Goal: Task Accomplishment & Management: Use online tool/utility

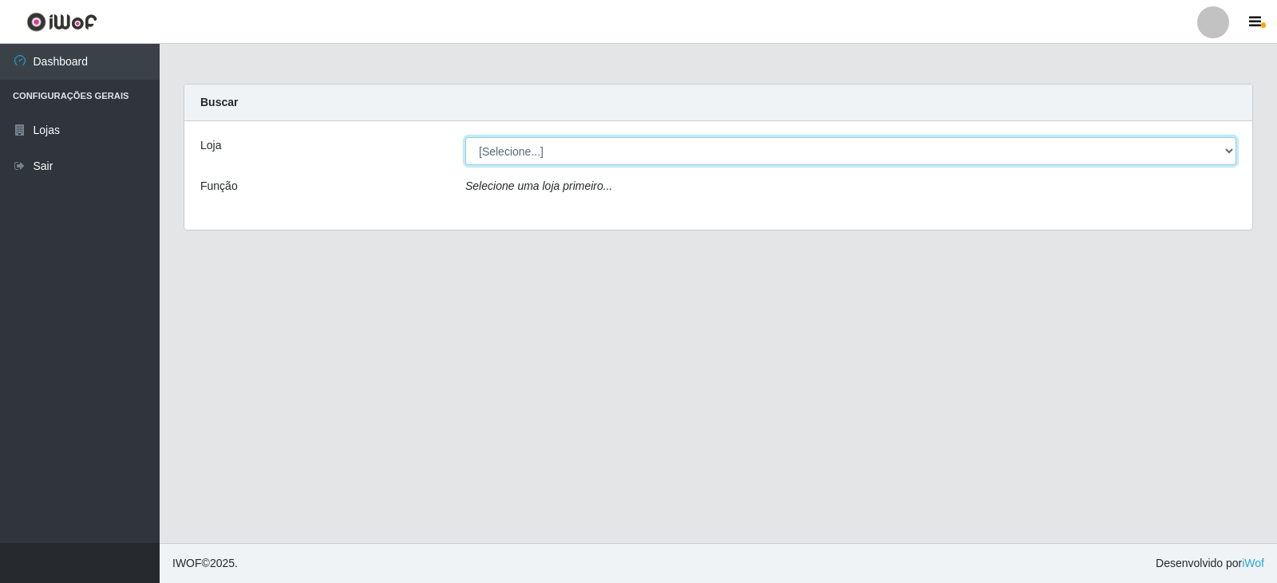
click at [761, 146] on select "[Selecione...] Queiroz Atacadão - Catolé do Rocha" at bounding box center [850, 151] width 771 height 28
select select "500"
click at [465, 137] on select "[Selecione...] Queiroz Atacadão - Catolé do Rocha" at bounding box center [850, 151] width 771 height 28
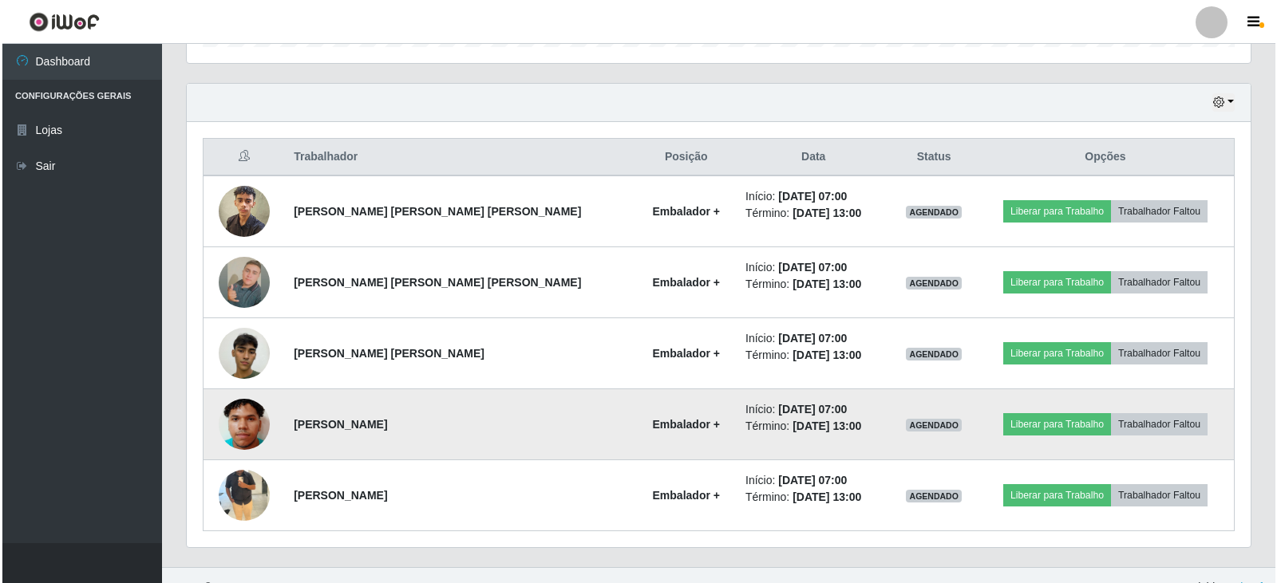
scroll to position [547, 0]
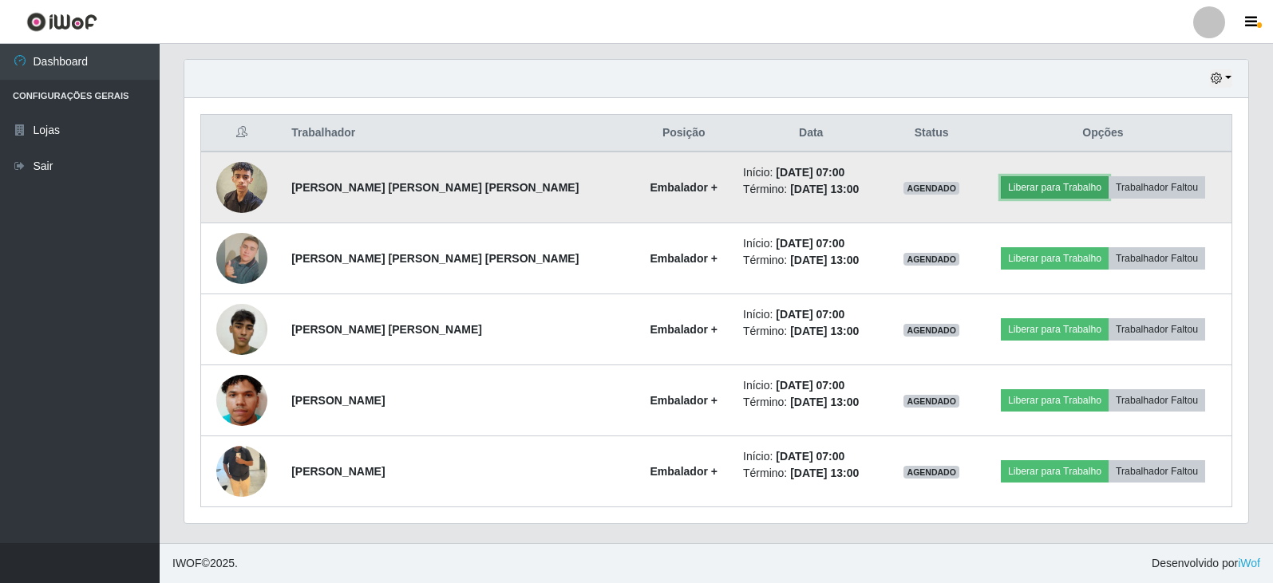
click at [1009, 195] on button "Liberar para Trabalho" at bounding box center [1055, 187] width 108 height 22
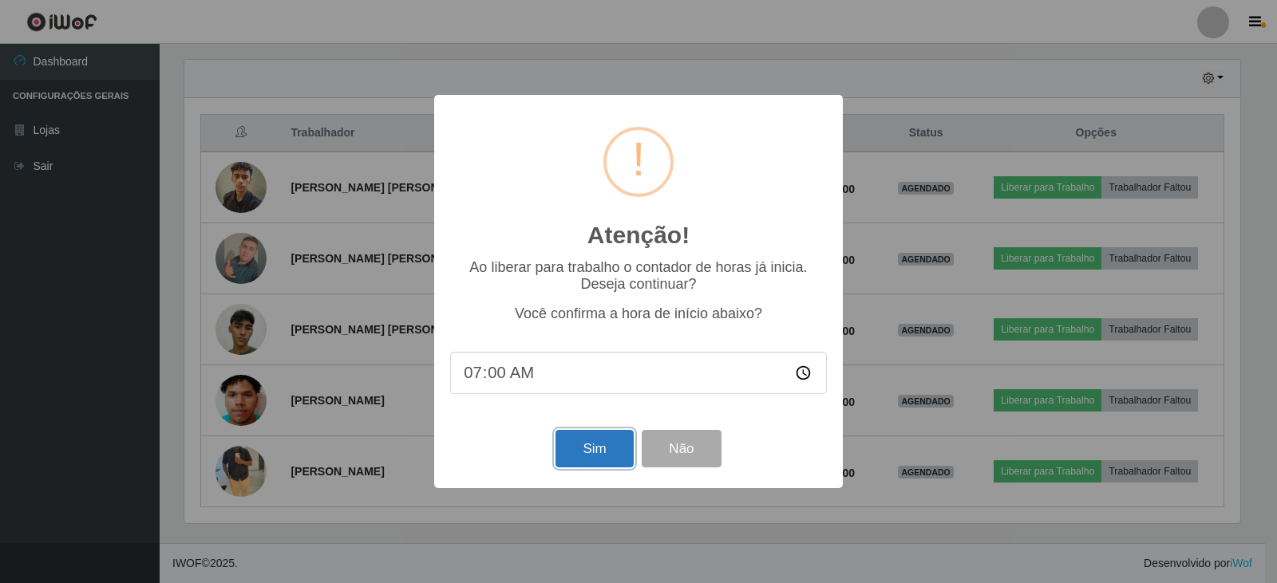
click at [576, 456] on button "Sim" at bounding box center [593, 449] width 77 height 38
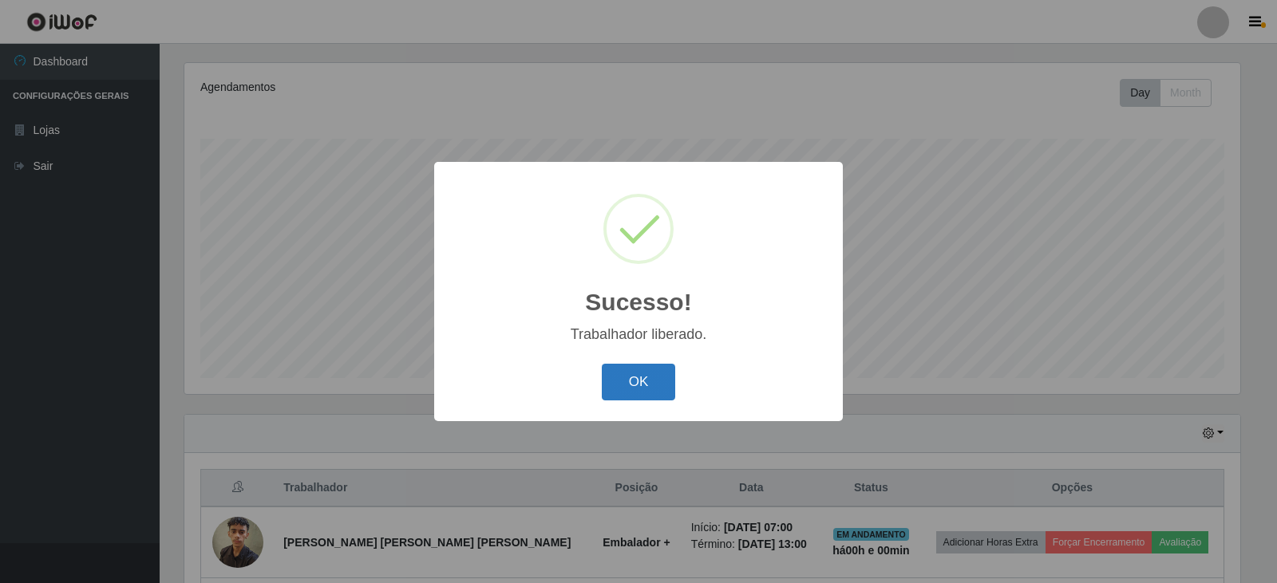
click at [625, 389] on button "OK" at bounding box center [639, 383] width 74 height 38
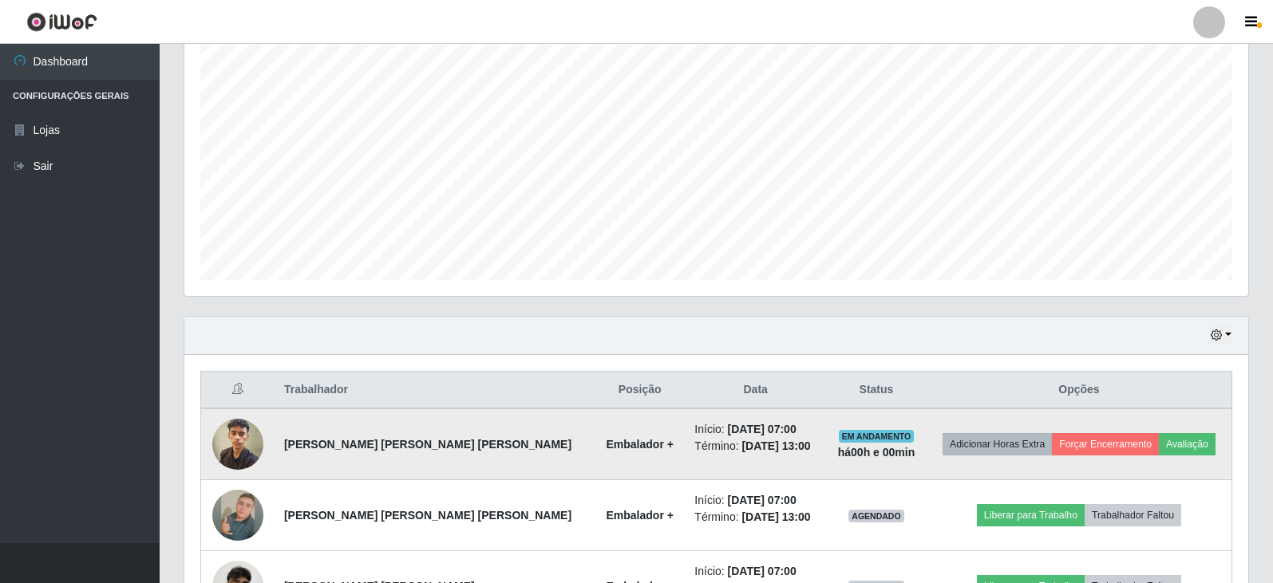
scroll to position [432, 0]
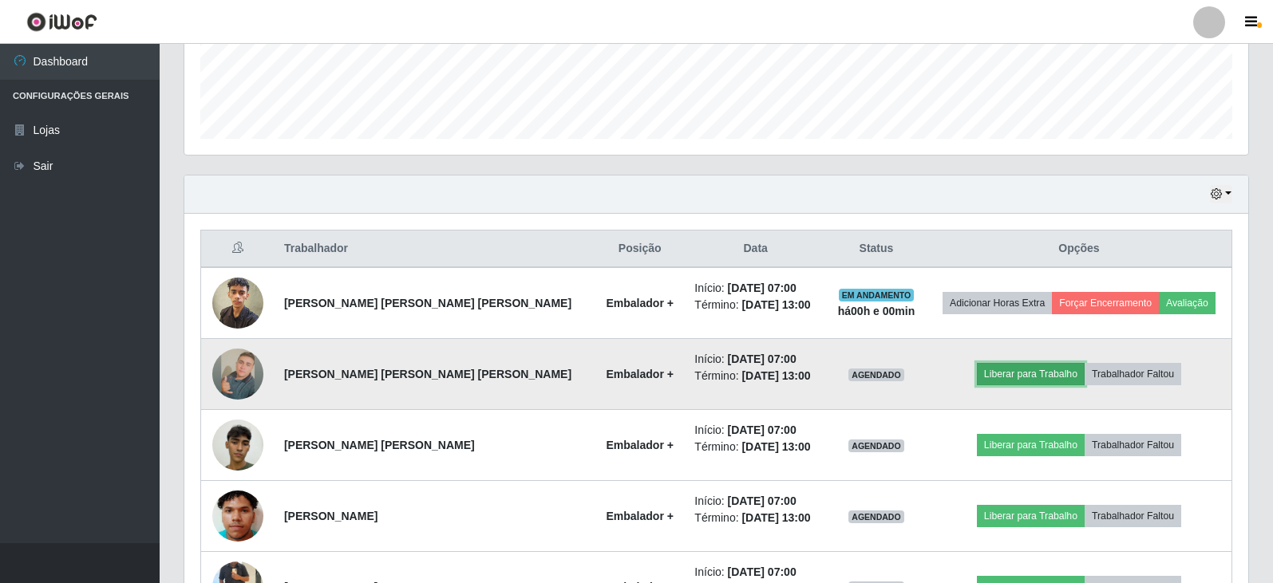
click at [995, 375] on button "Liberar para Trabalho" at bounding box center [1031, 374] width 108 height 22
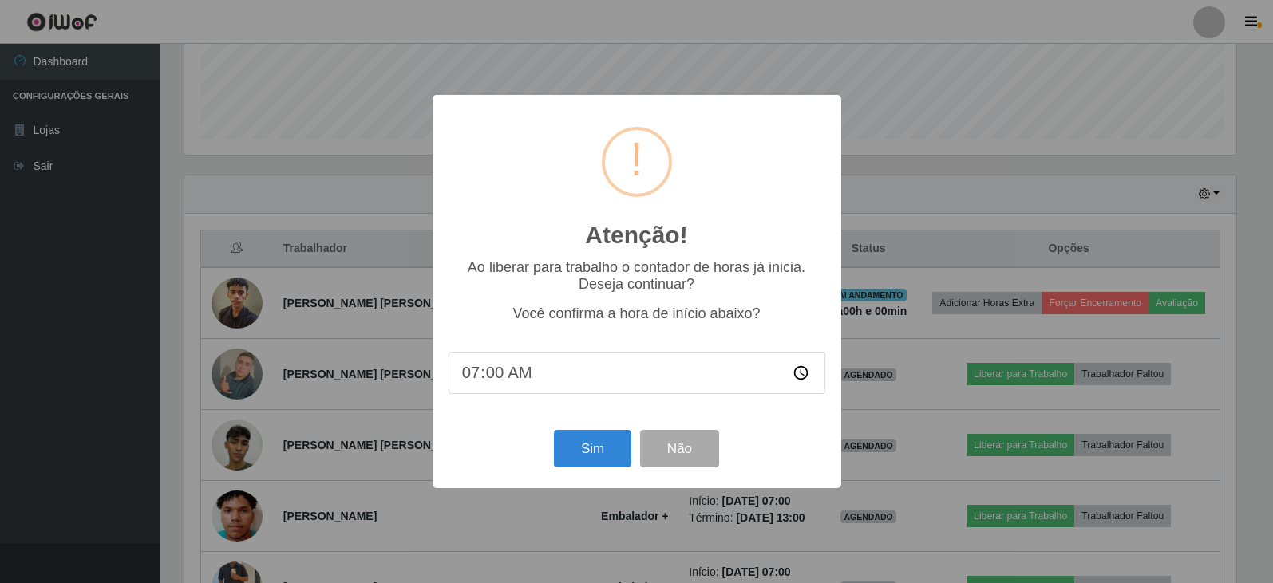
scroll to position [331, 1056]
click at [606, 448] on button "Sim" at bounding box center [593, 449] width 77 height 38
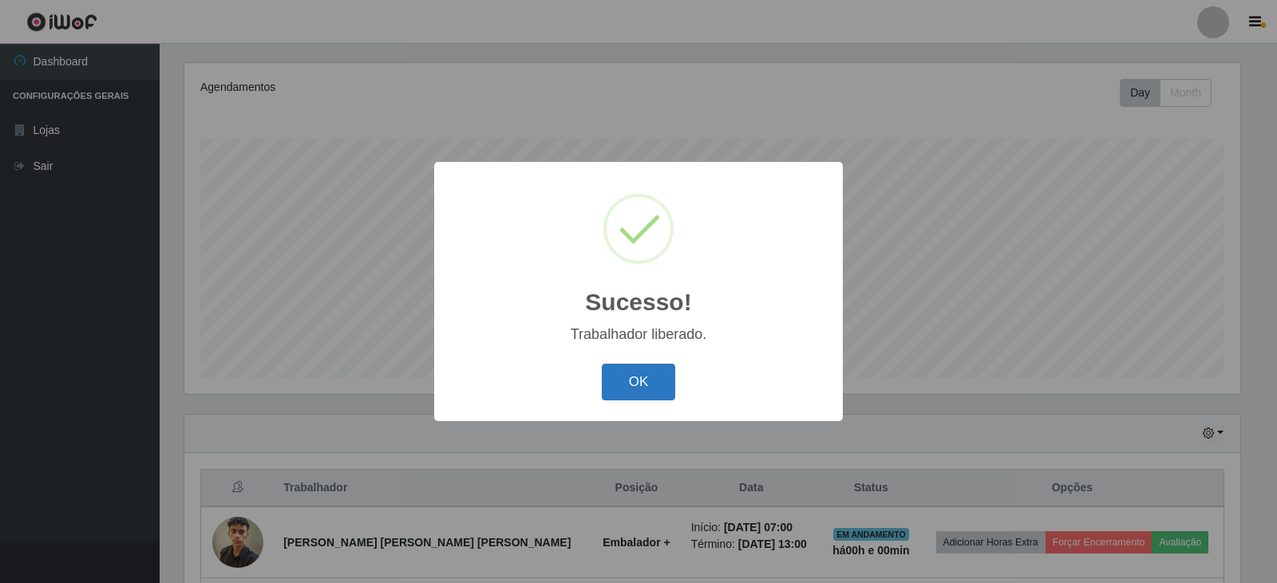
click at [650, 387] on button "OK" at bounding box center [639, 383] width 74 height 38
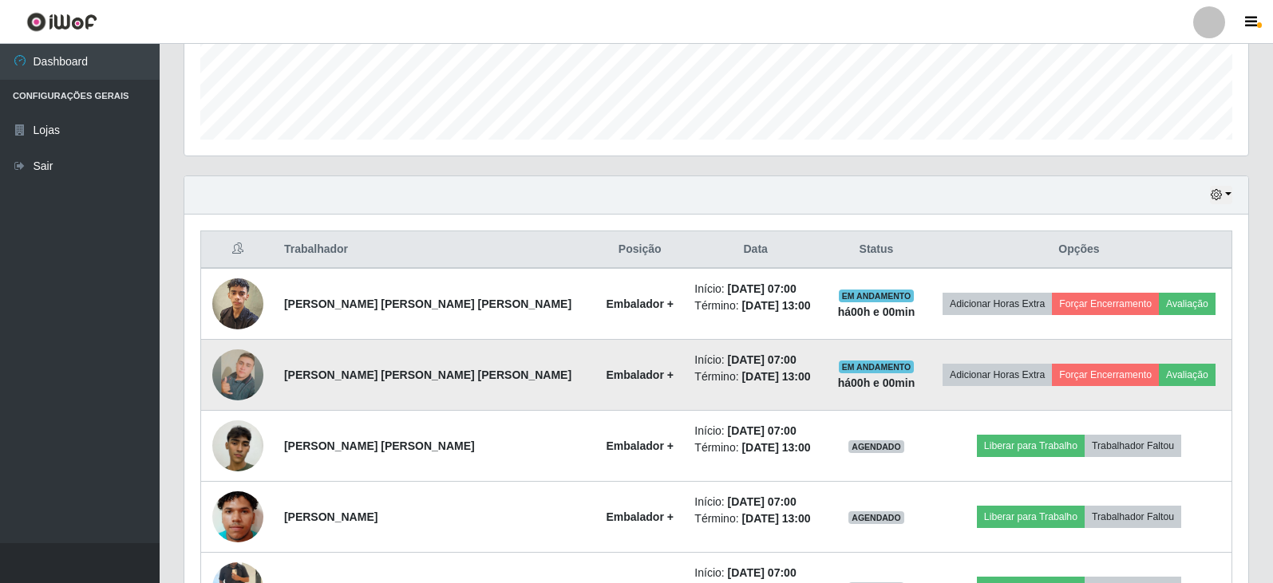
scroll to position [432, 0]
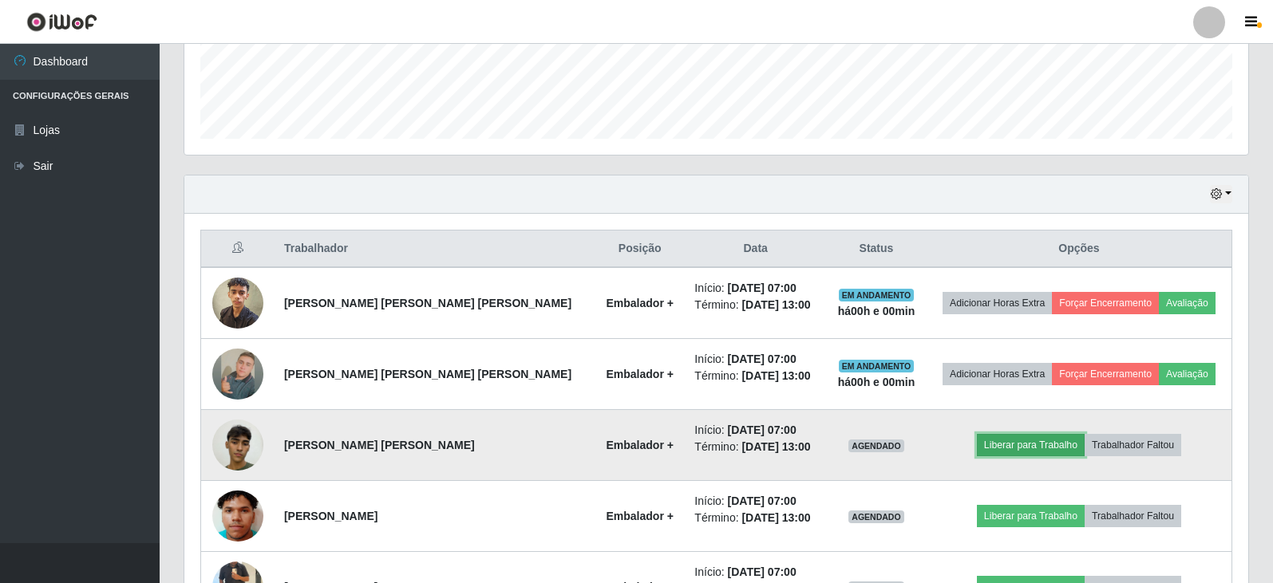
click at [995, 448] on button "Liberar para Trabalho" at bounding box center [1031, 445] width 108 height 22
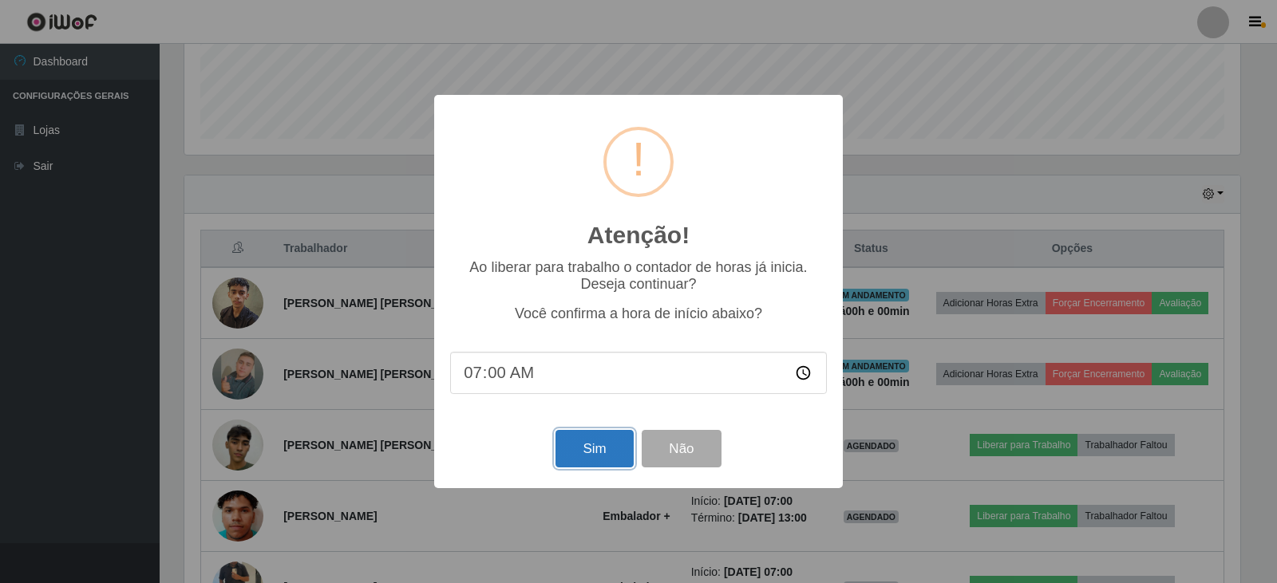
click at [606, 452] on button "Sim" at bounding box center [593, 449] width 77 height 38
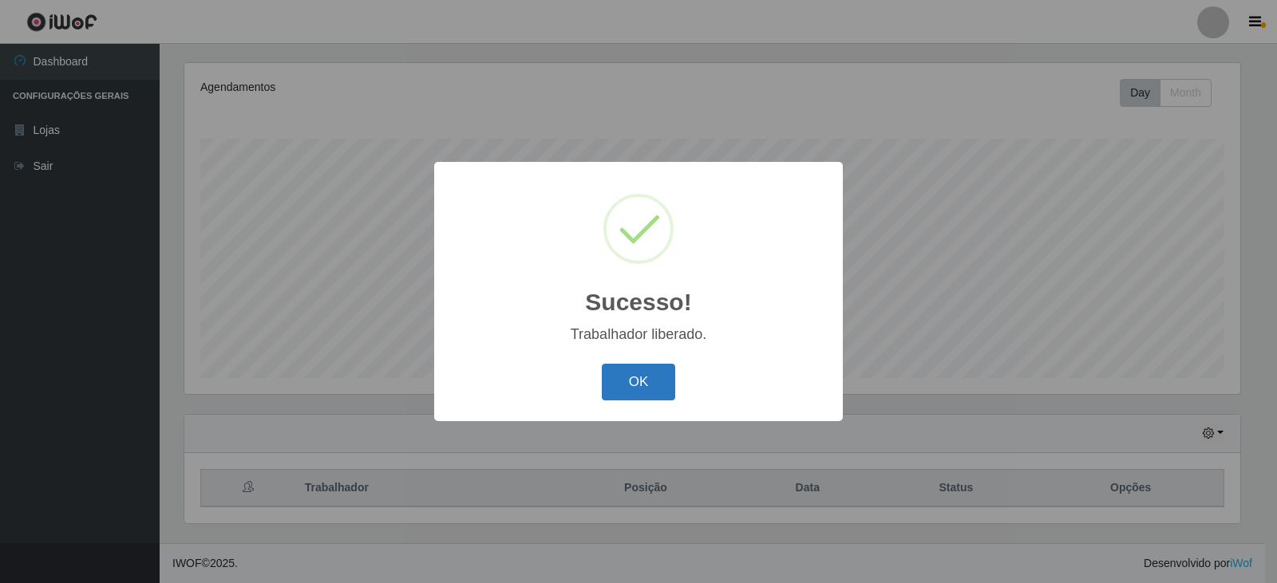
click at [639, 392] on button "OK" at bounding box center [639, 383] width 74 height 38
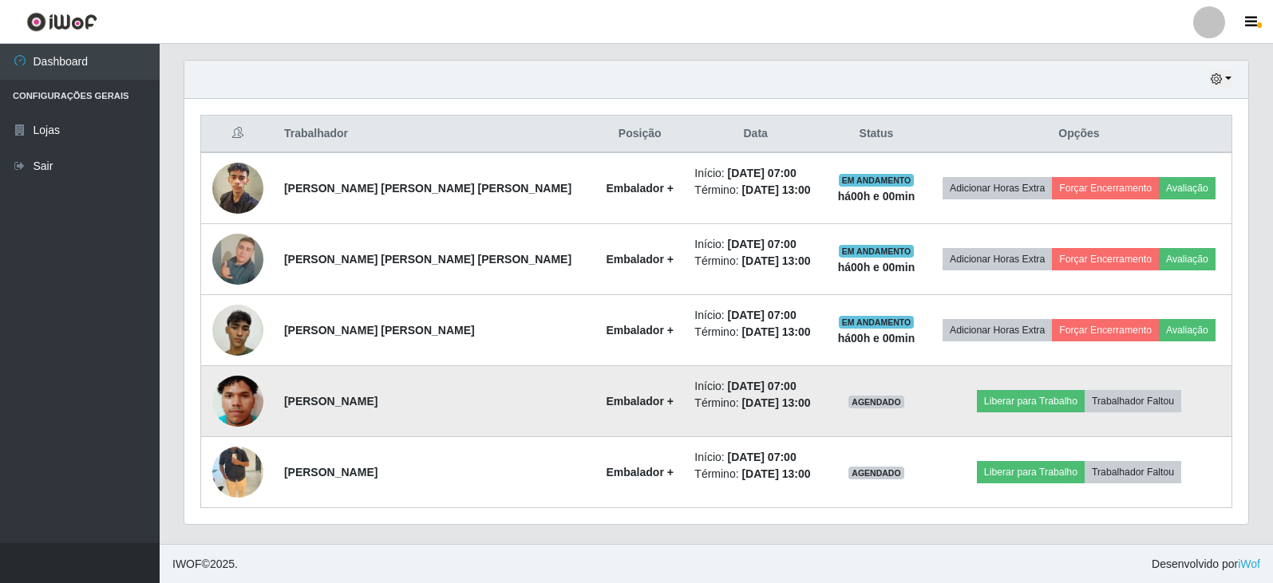
scroll to position [0, 0]
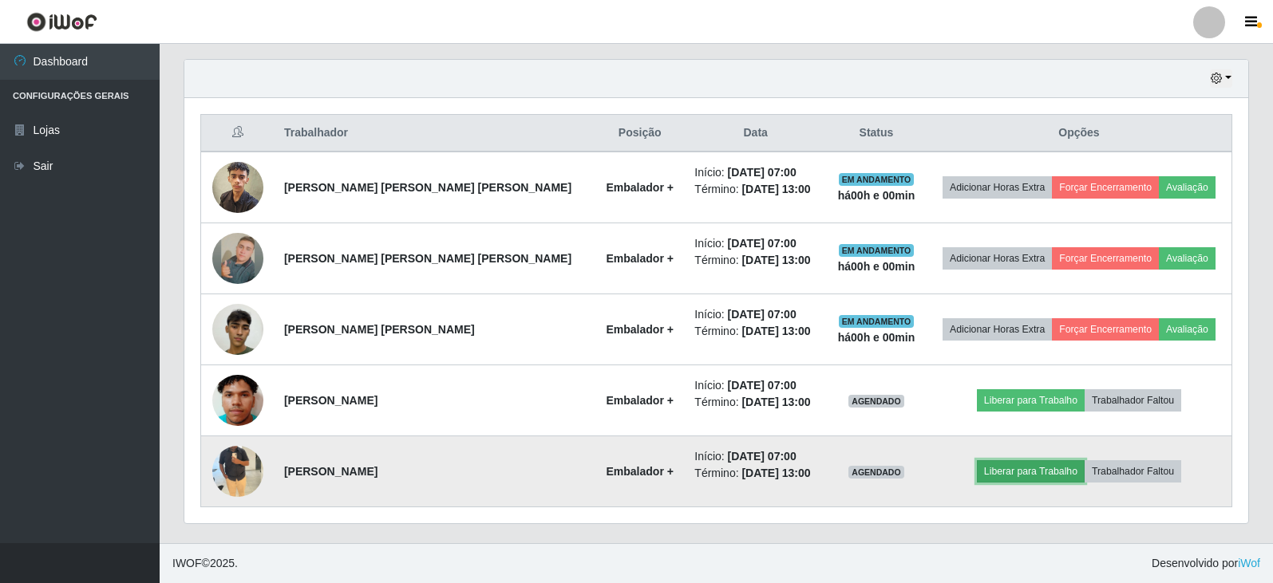
click at [997, 472] on button "Liberar para Trabalho" at bounding box center [1031, 471] width 108 height 22
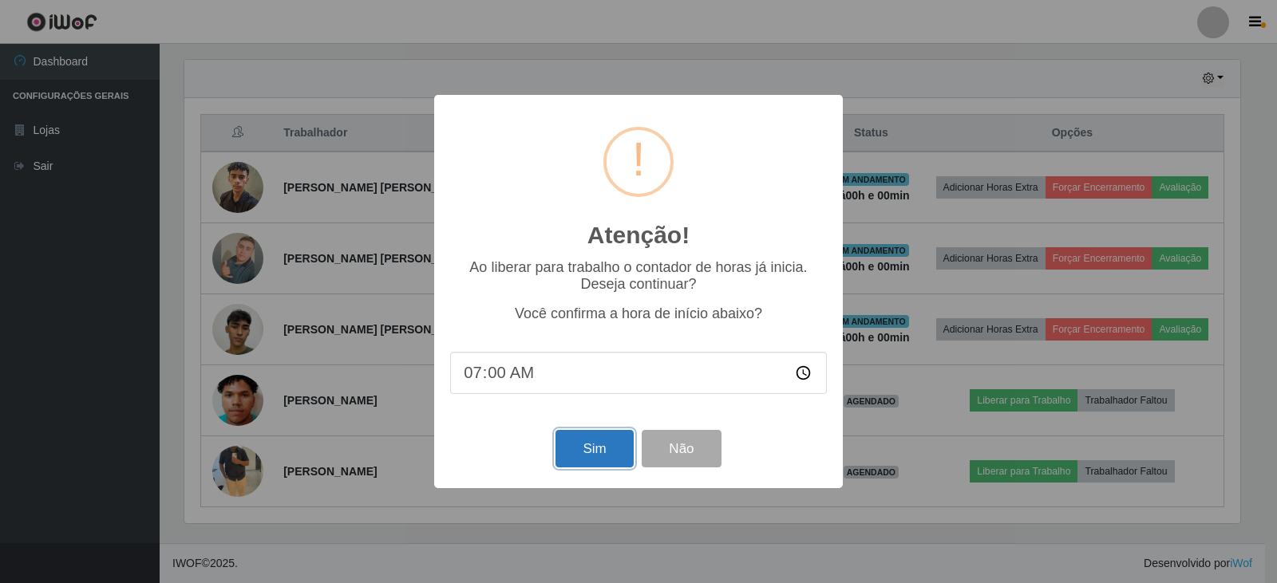
click at [595, 455] on button "Sim" at bounding box center [593, 449] width 77 height 38
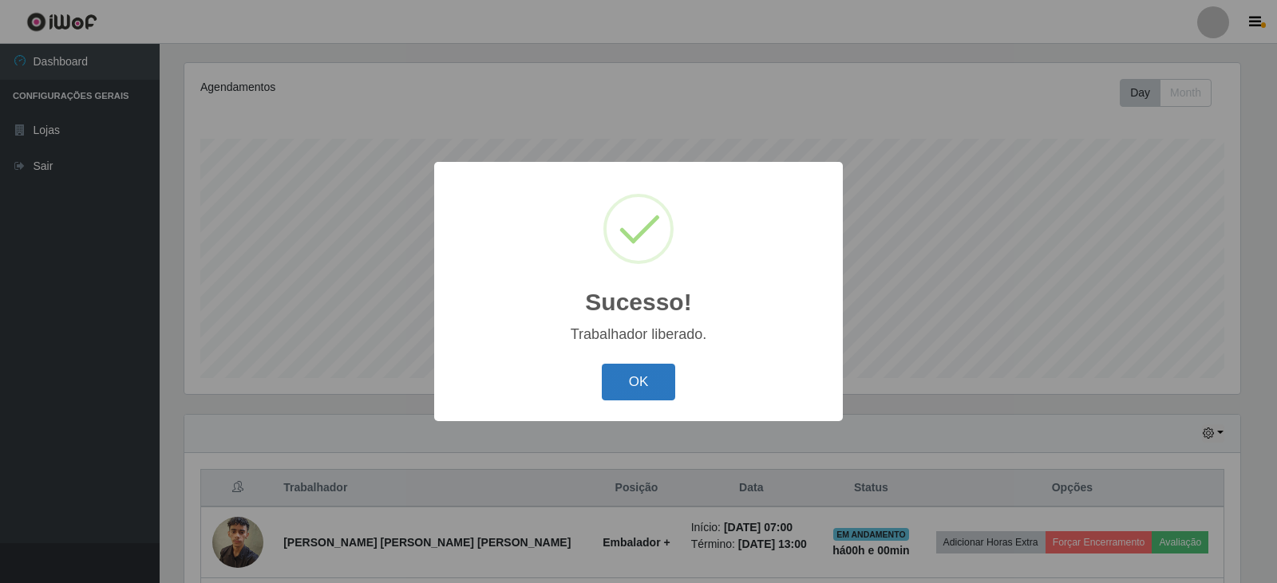
click at [661, 383] on button "OK" at bounding box center [639, 383] width 74 height 38
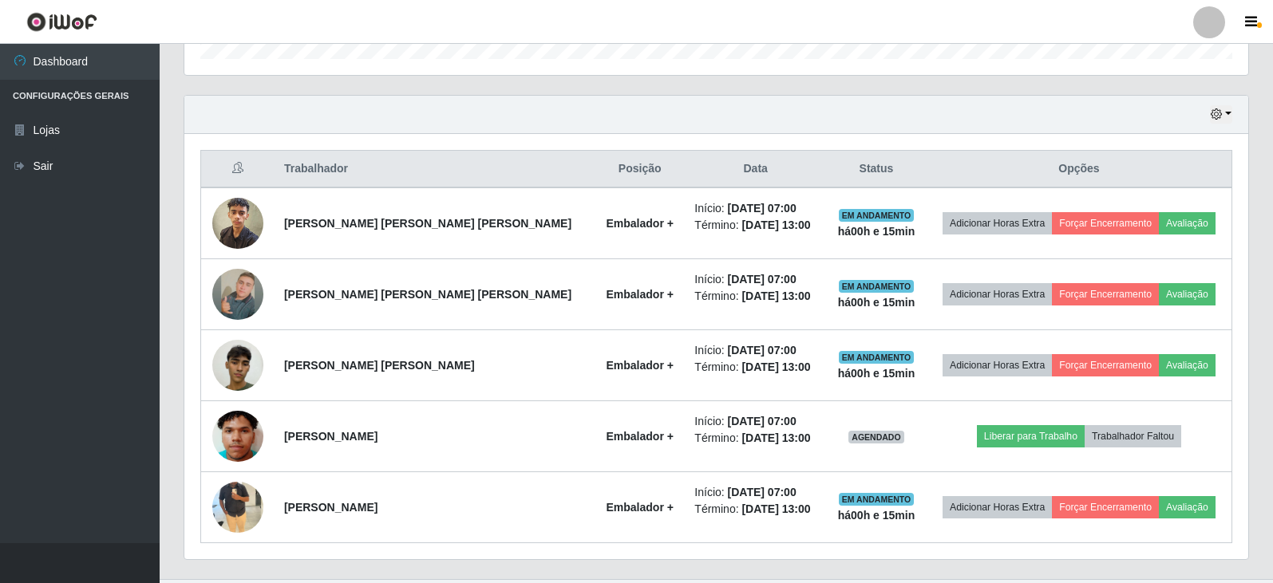
scroll to position [547, 0]
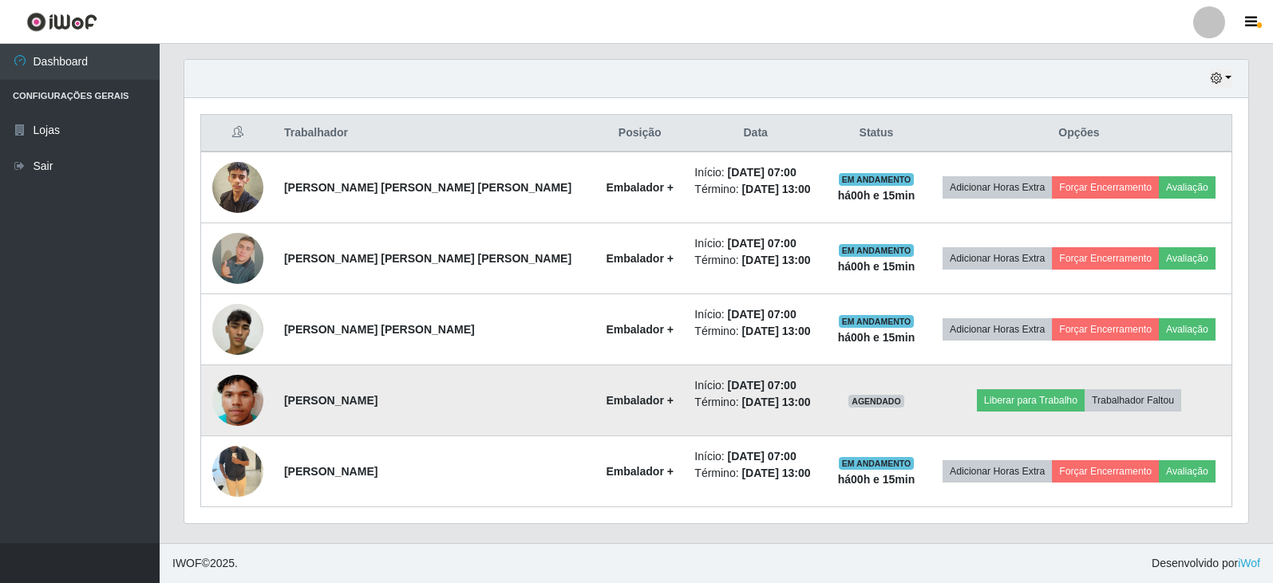
click at [1041, 413] on td "Liberar para Trabalho Trabalhador Faltou" at bounding box center [1079, 400] width 306 height 71
click at [1037, 409] on button "Liberar para Trabalho" at bounding box center [1031, 400] width 108 height 22
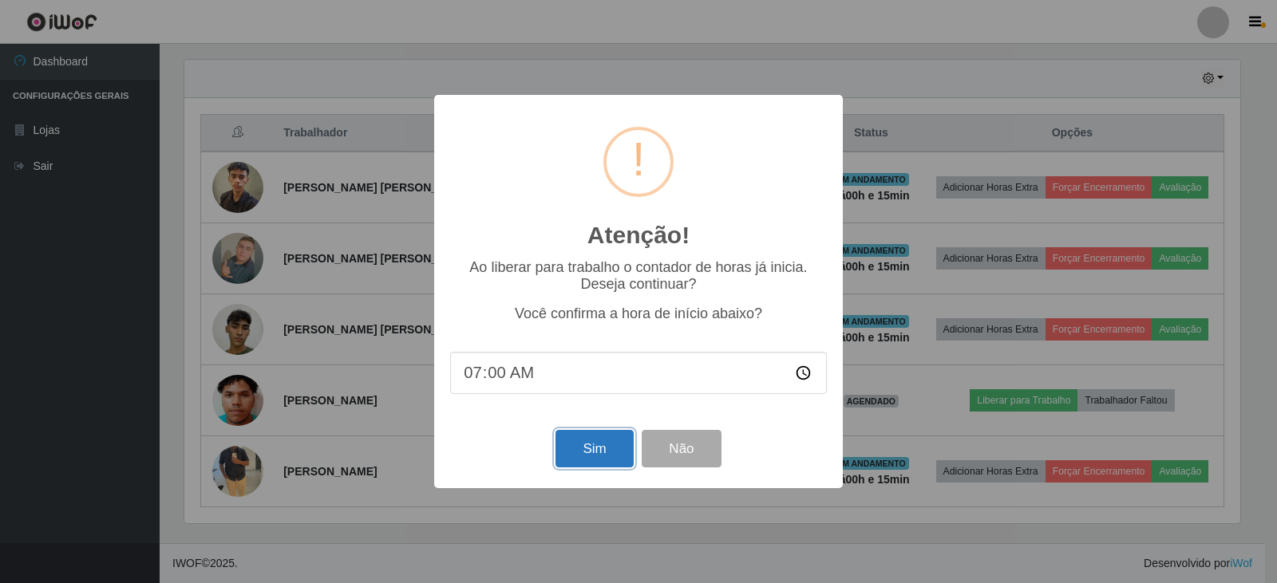
click at [594, 453] on button "Sim" at bounding box center [593, 449] width 77 height 38
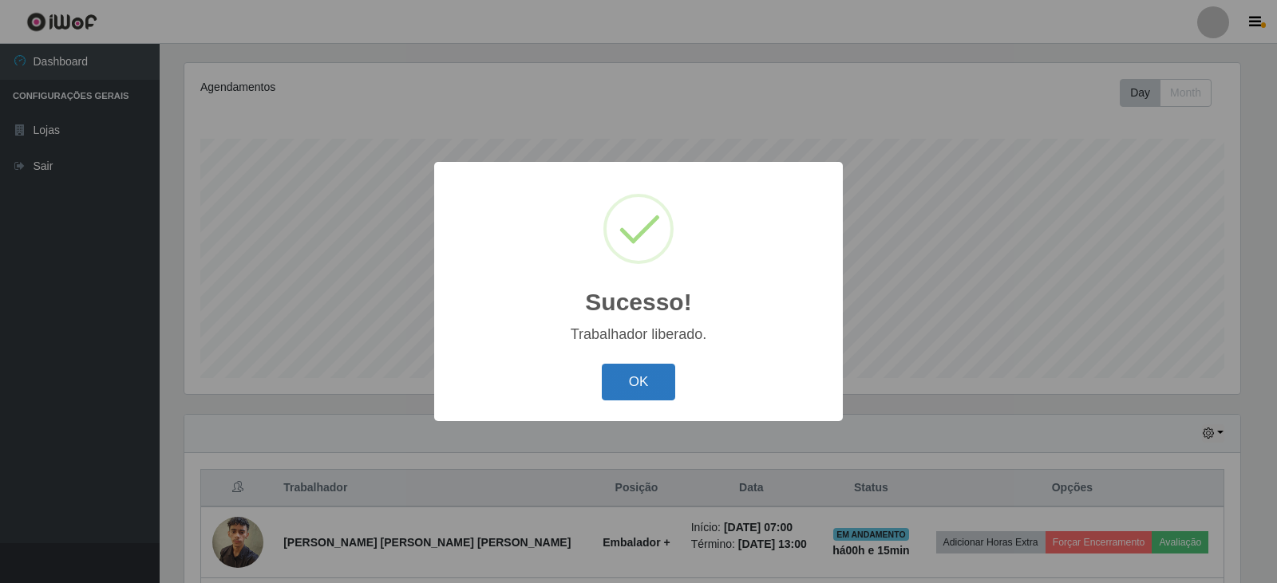
click at [626, 392] on button "OK" at bounding box center [639, 383] width 74 height 38
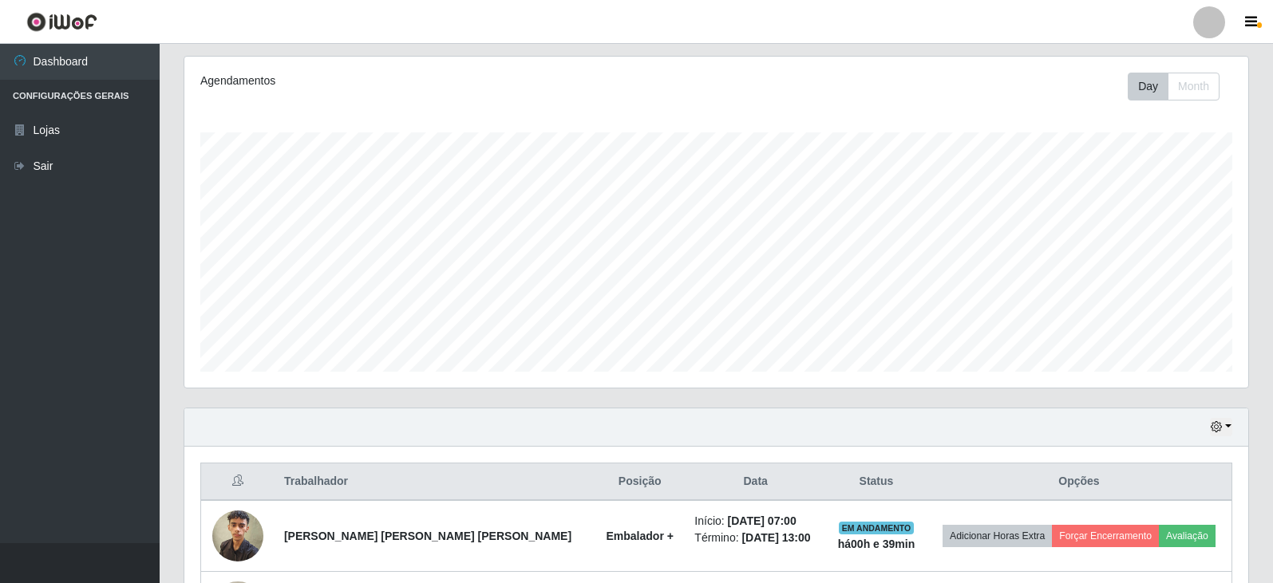
scroll to position [319, 0]
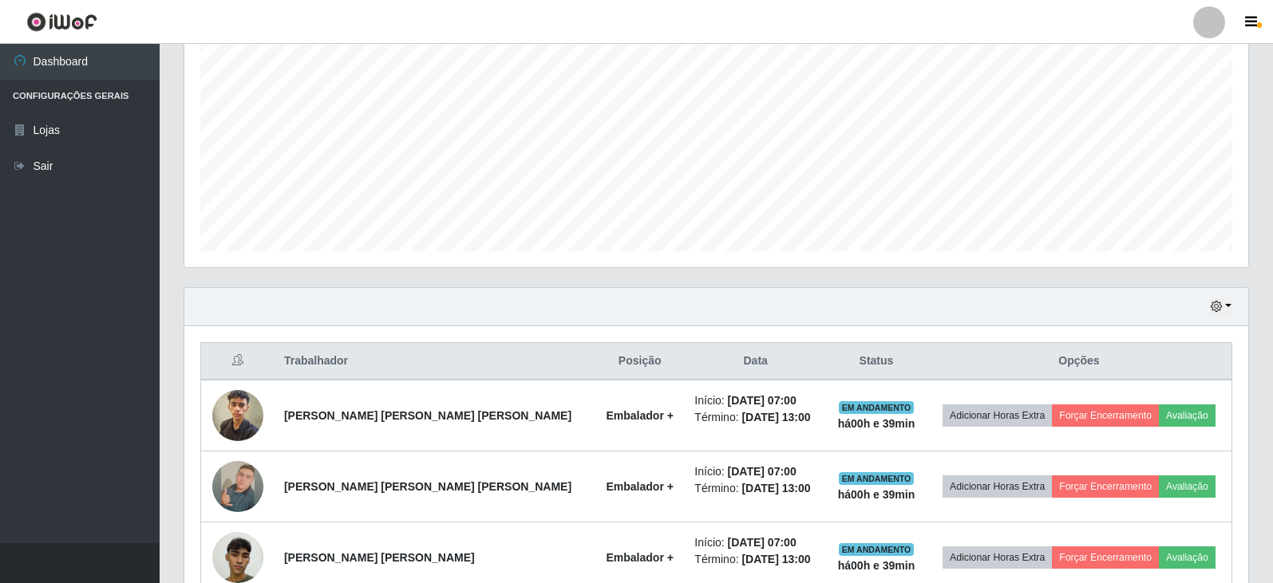
click at [1233, 303] on div "Hoje 1 dia 3 dias 1 Semana Não encerrados" at bounding box center [716, 307] width 1064 height 38
click at [1224, 307] on button "button" at bounding box center [1221, 307] width 22 height 18
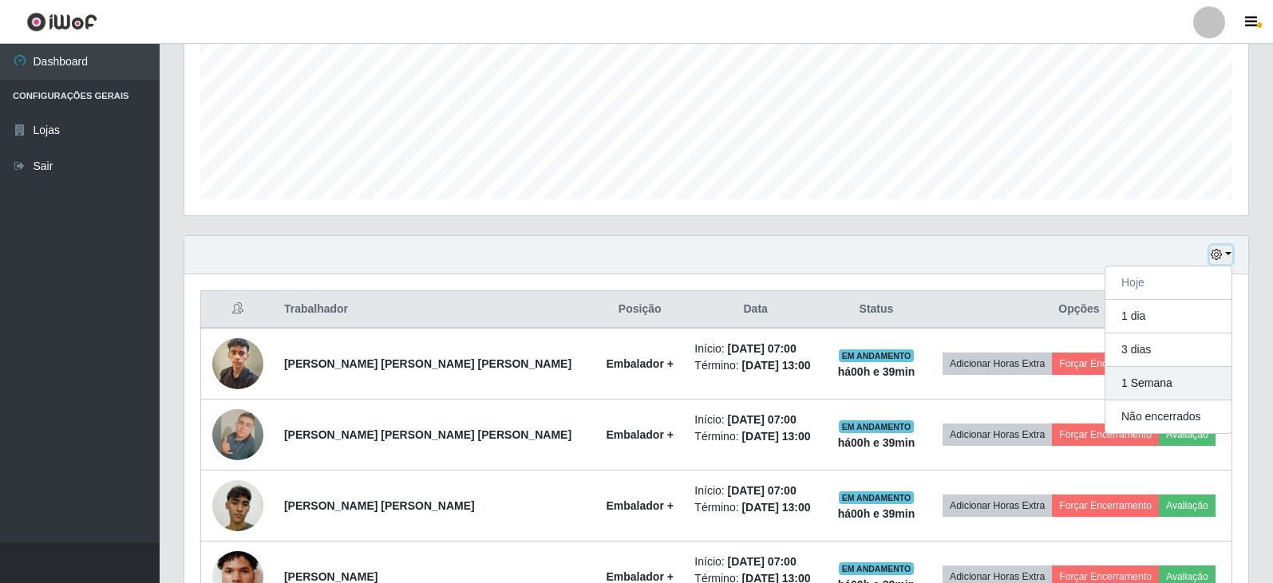
scroll to position [399, 0]
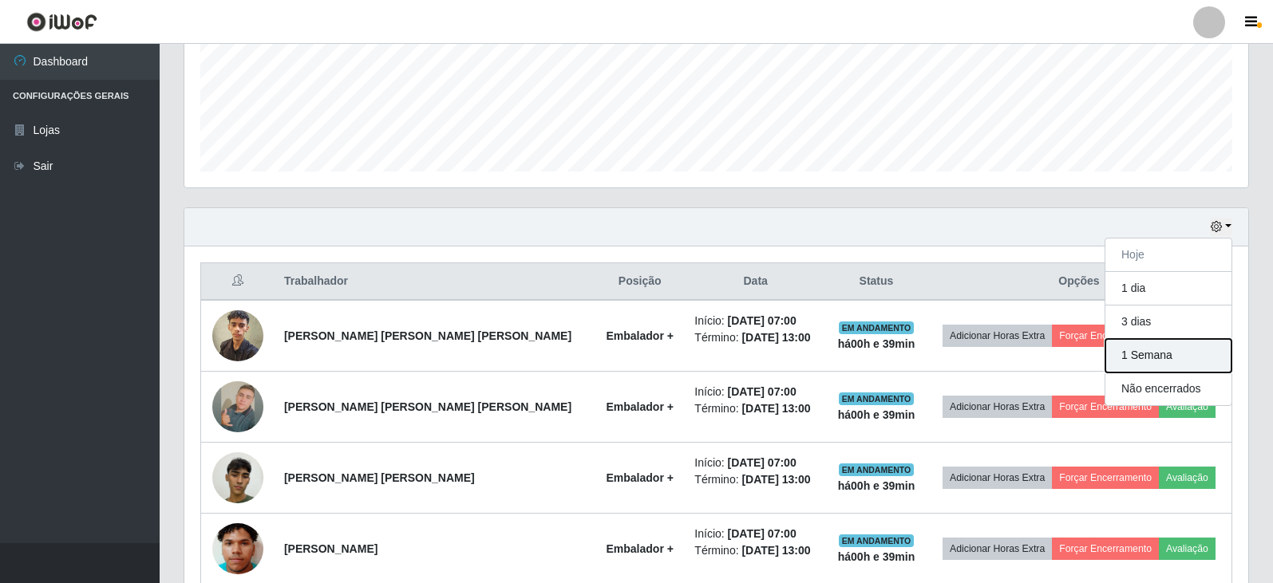
click at [1185, 357] on button "1 Semana" at bounding box center [1168, 356] width 126 height 34
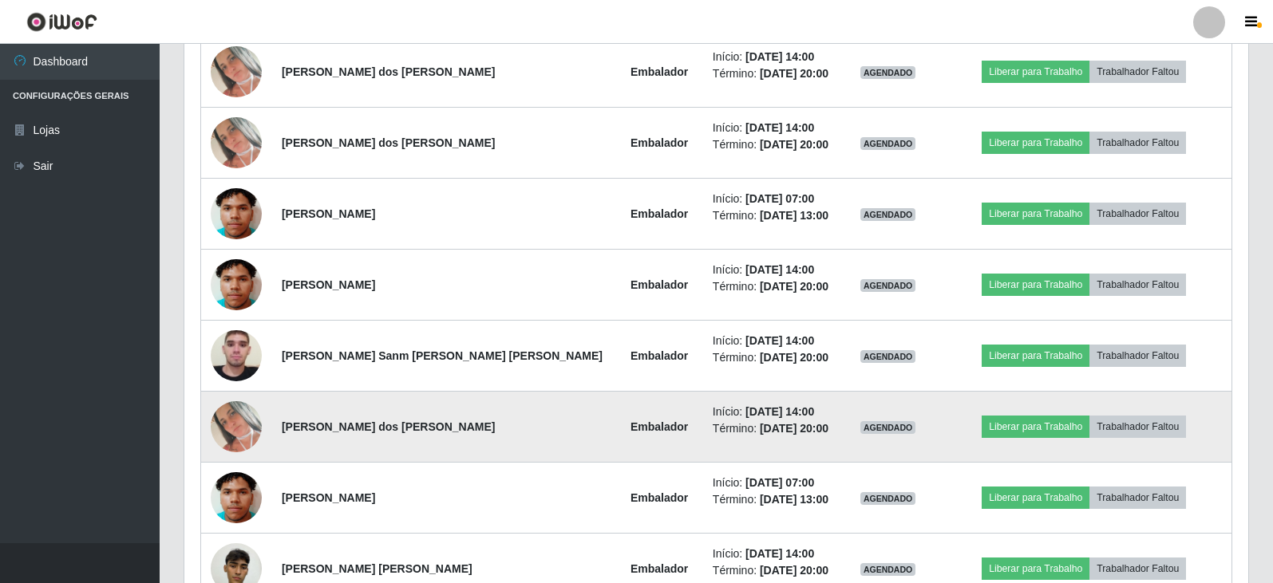
scroll to position [1117, 0]
